Goal: Find specific page/section: Find specific page/section

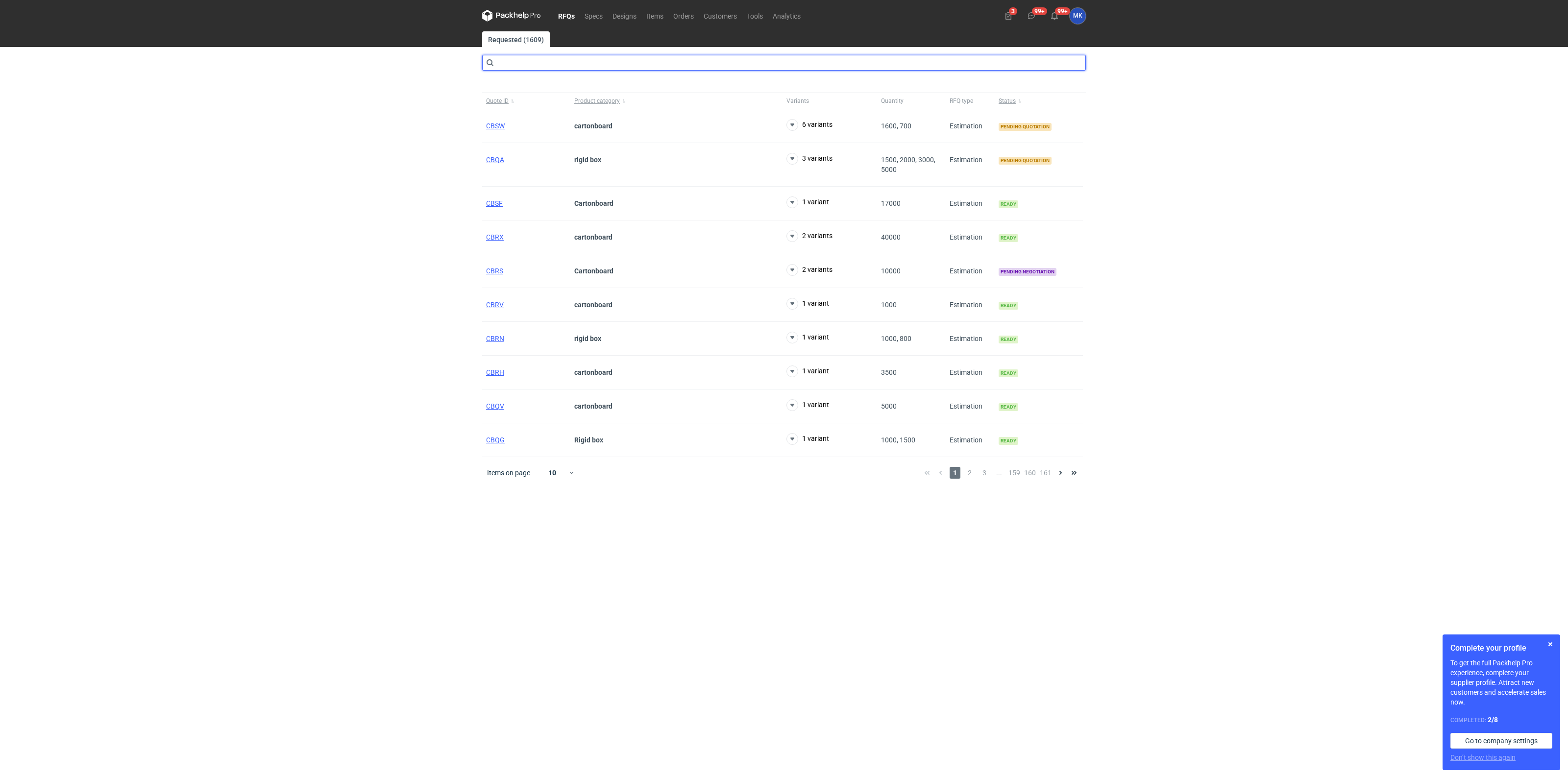
click at [551, 61] on input "text" at bounding box center [784, 63] width 604 height 16
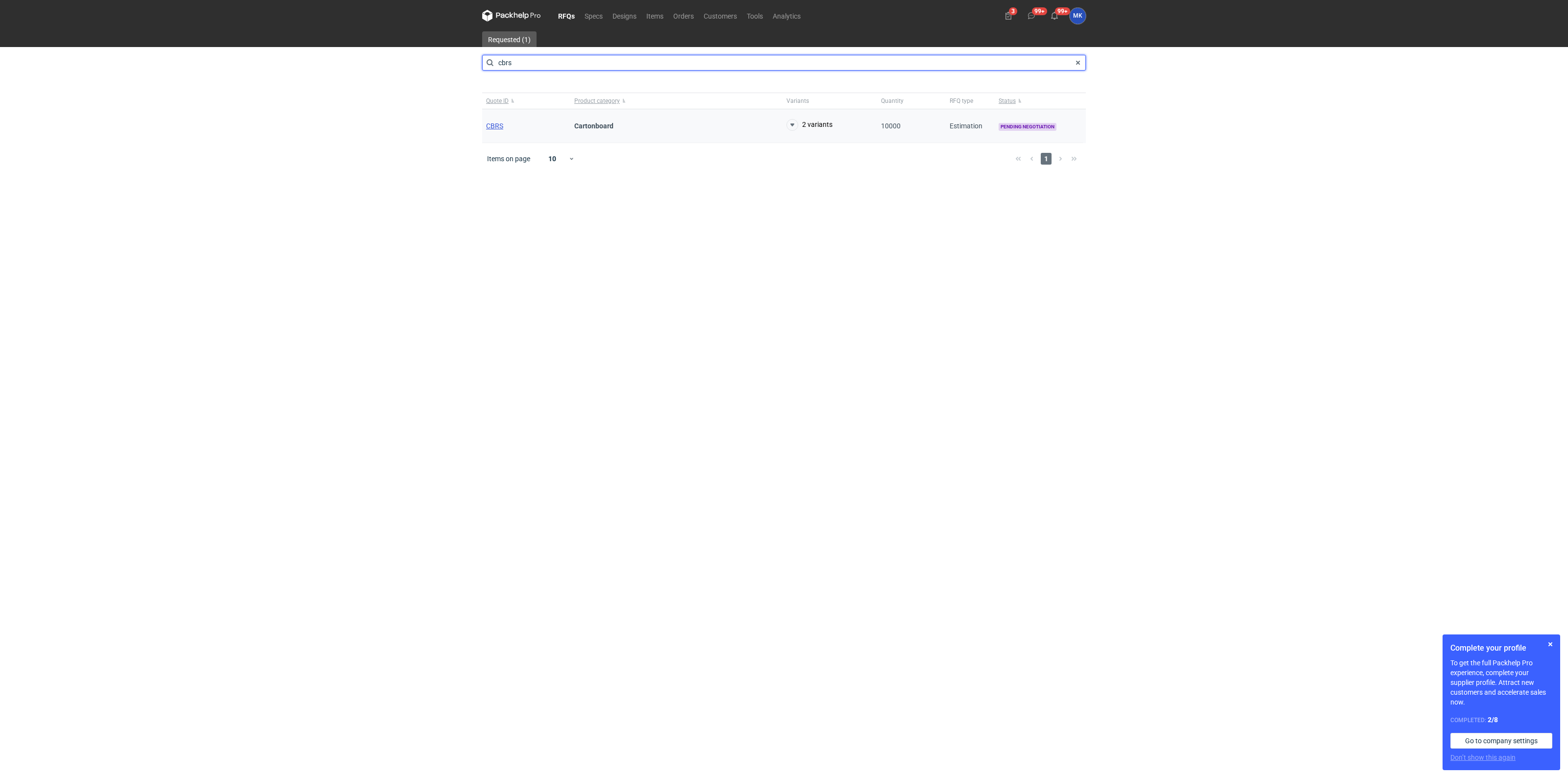
type input "cbrs"
click at [495, 127] on span "CBRS" at bounding box center [495, 125] width 17 height 8
